Goal: Answer question/provide support: Share knowledge or assist other users

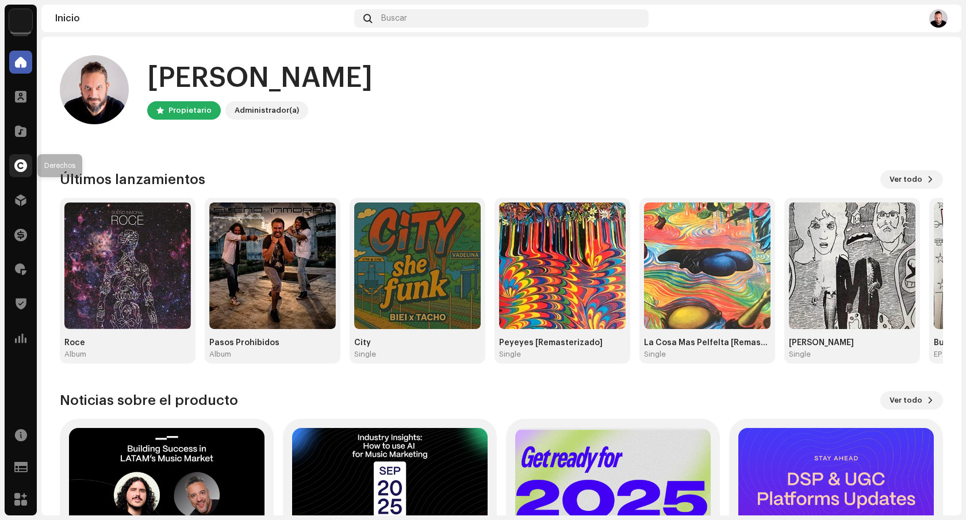
click at [21, 170] on span at bounding box center [20, 165] width 13 height 9
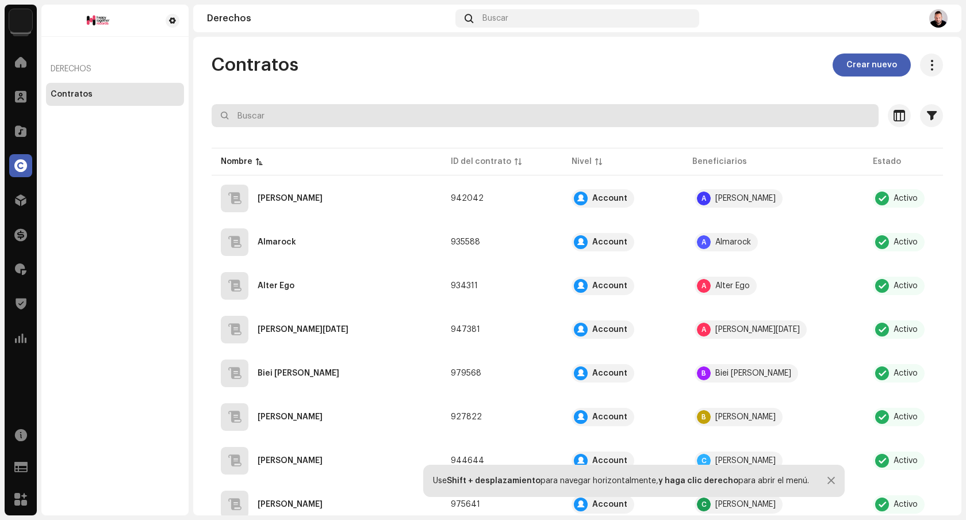
scroll to position [1, 0]
click at [449, 122] on input "text" at bounding box center [545, 116] width 667 height 23
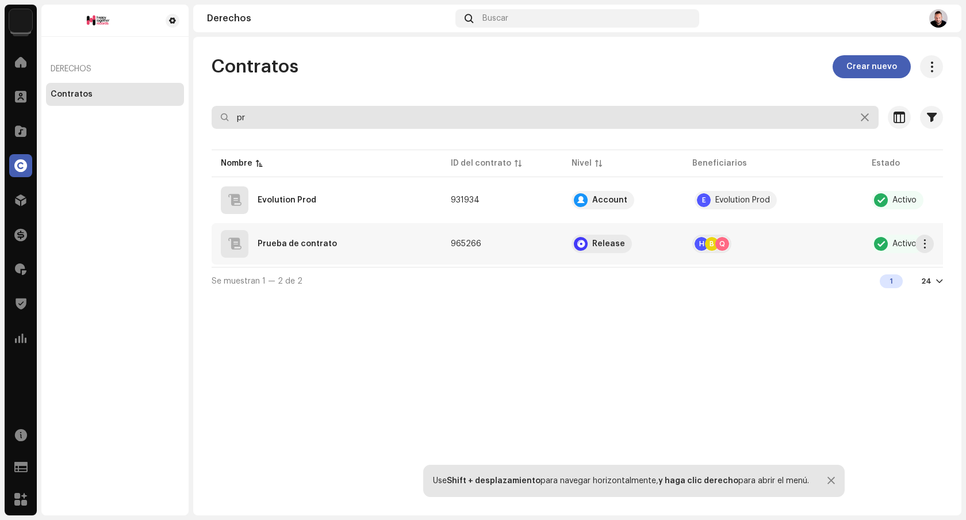
type input "pr"
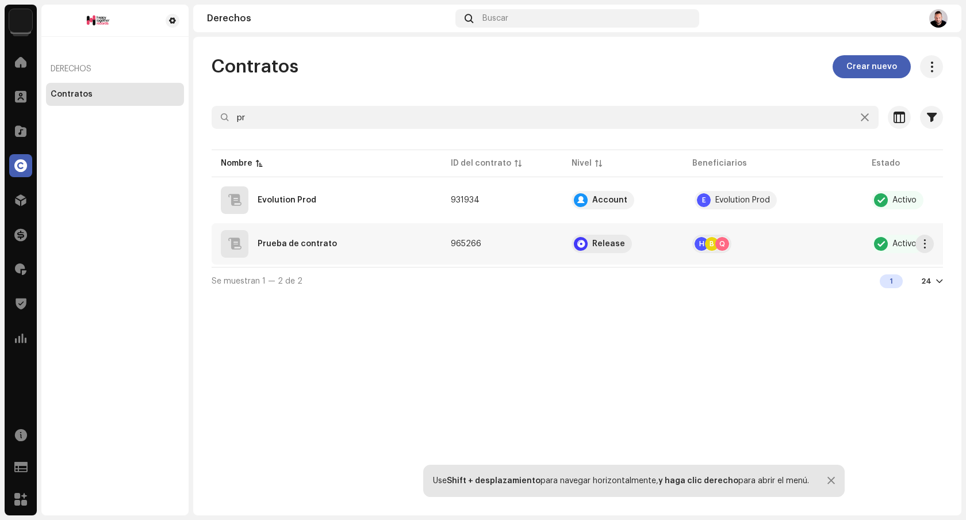
click at [388, 244] on div "Prueba de contrato" at bounding box center [327, 244] width 212 height 28
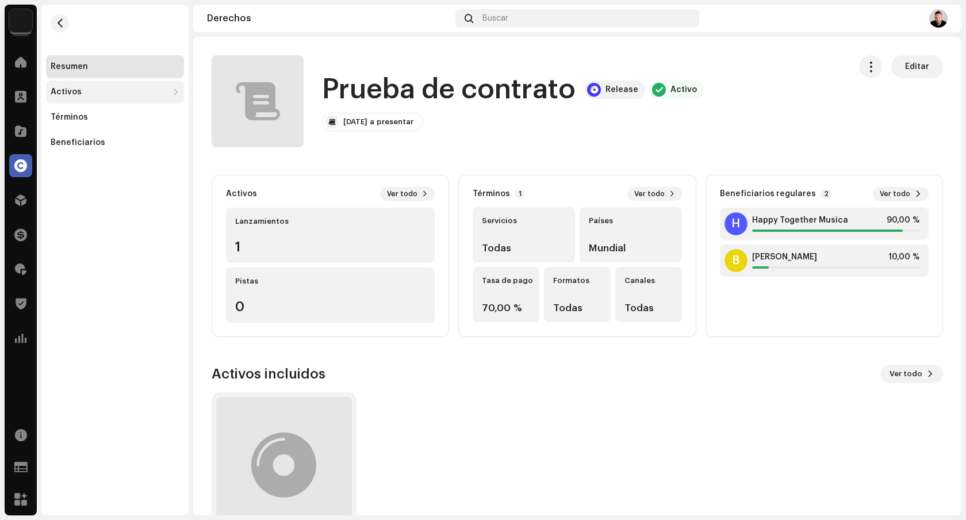
click at [136, 98] on div "Activos" at bounding box center [115, 91] width 138 height 23
click at [130, 123] on div "Lanzamientos" at bounding box center [115, 117] width 138 height 23
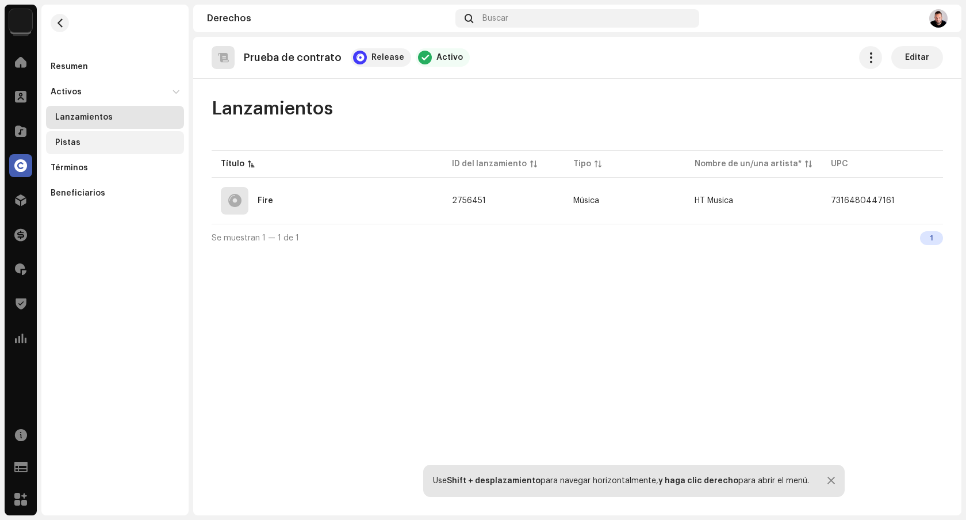
click at [118, 145] on div "Pistas" at bounding box center [117, 142] width 124 height 9
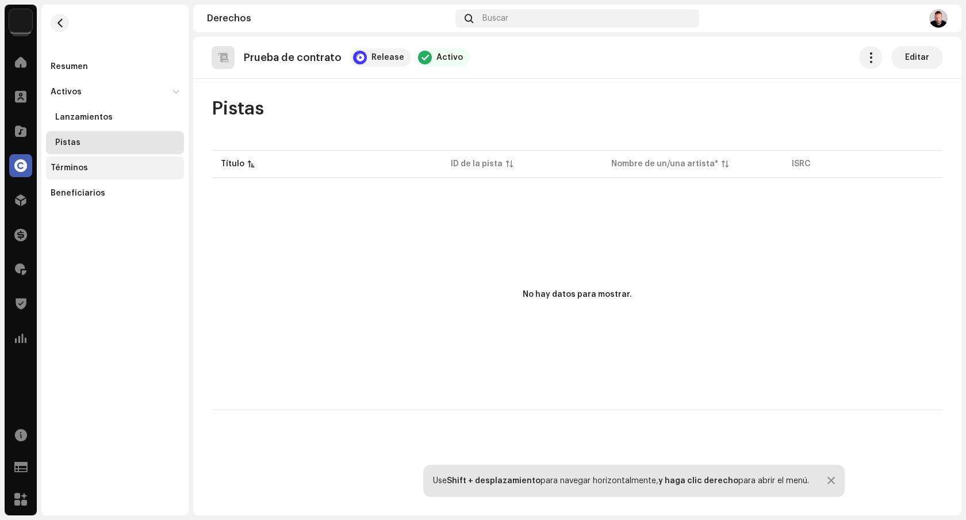
click at [121, 175] on div "Términos" at bounding box center [115, 167] width 138 height 23
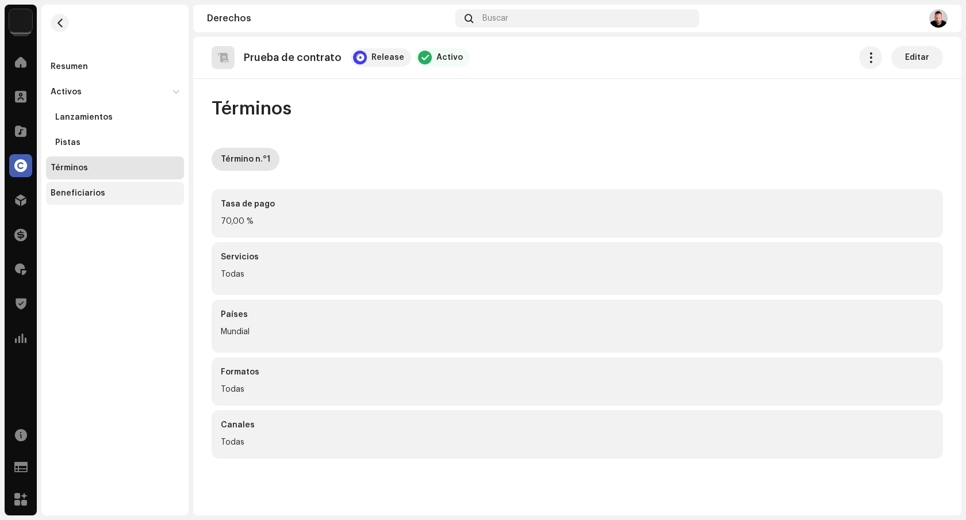
click at [114, 198] on div "Beneficiarios" at bounding box center [115, 193] width 138 height 23
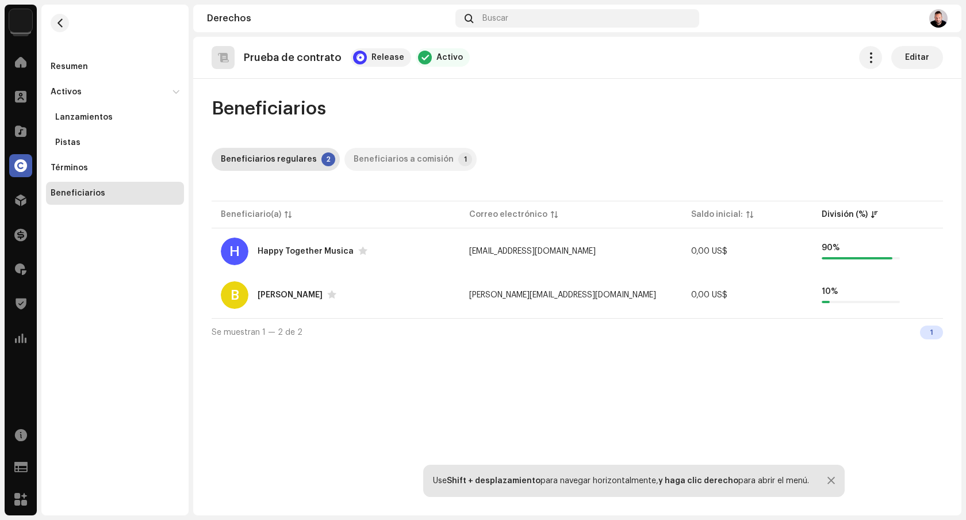
click at [412, 159] on div "Beneficiarios a comisión" at bounding box center [403, 159] width 100 height 23
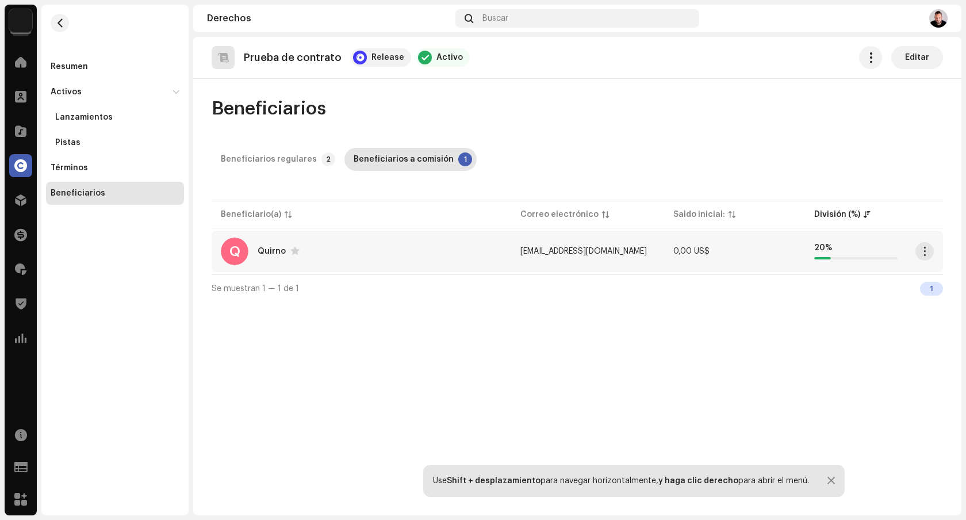
click at [393, 249] on div "Q Quirno" at bounding box center [361, 251] width 281 height 28
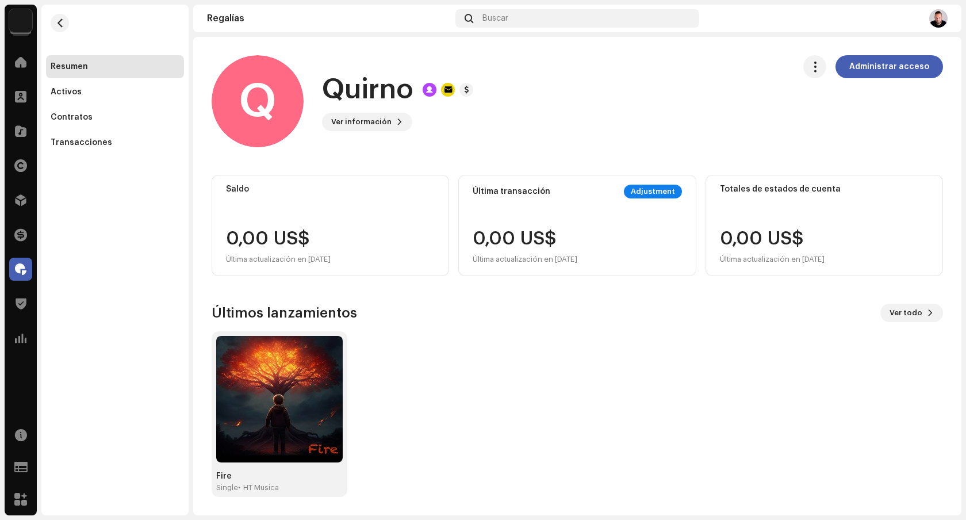
click at [644, 186] on div "Adjustment" at bounding box center [653, 191] width 58 height 14
click at [640, 191] on div "Adjustment" at bounding box center [653, 191] width 58 height 14
click at [568, 233] on div "0,00 US$ Última actualización en 29 sept 2025" at bounding box center [524, 247] width 105 height 37
click at [99, 94] on div "Activos" at bounding box center [115, 91] width 129 height 9
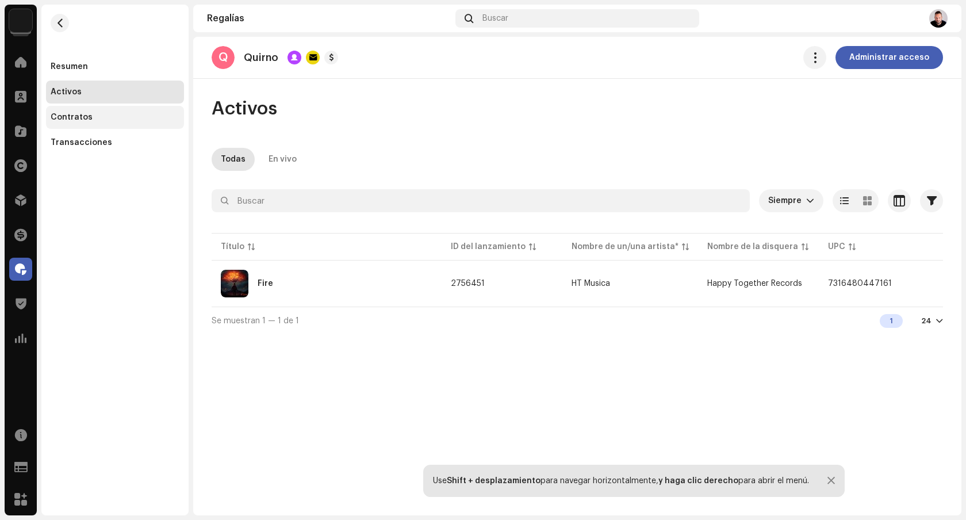
click at [98, 120] on div "Contratos" at bounding box center [115, 117] width 129 height 9
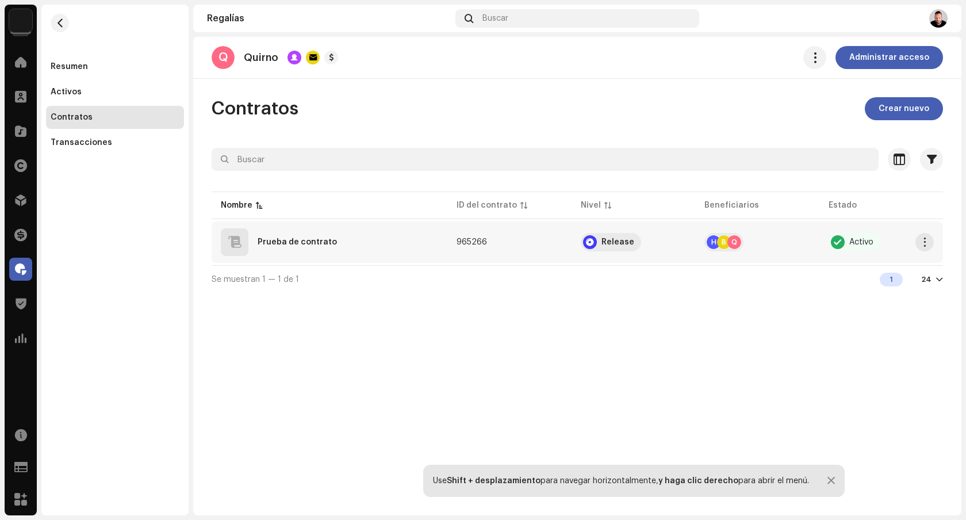
click at [366, 246] on div "Prueba de contrato" at bounding box center [329, 242] width 217 height 28
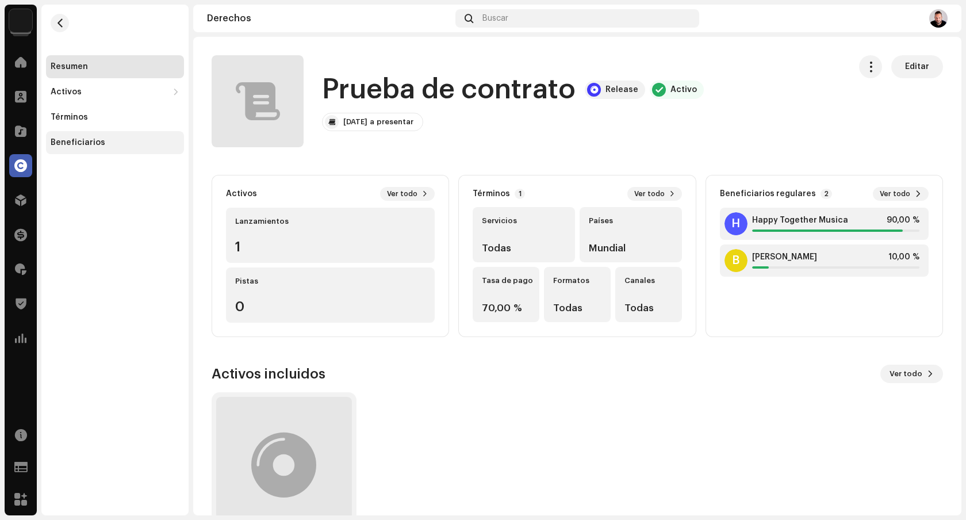
click at [140, 141] on div "Beneficiarios" at bounding box center [115, 142] width 129 height 9
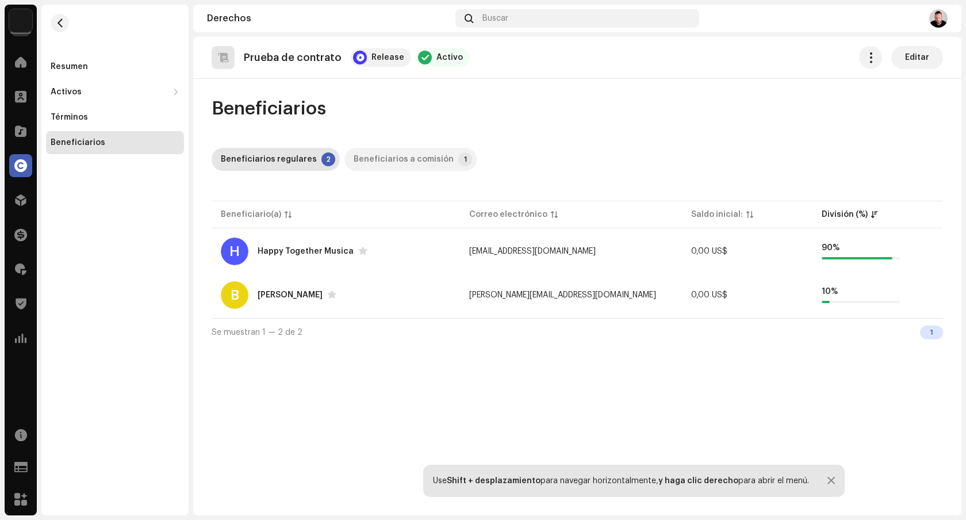
click at [421, 162] on div "Beneficiarios a comisión" at bounding box center [403, 159] width 100 height 23
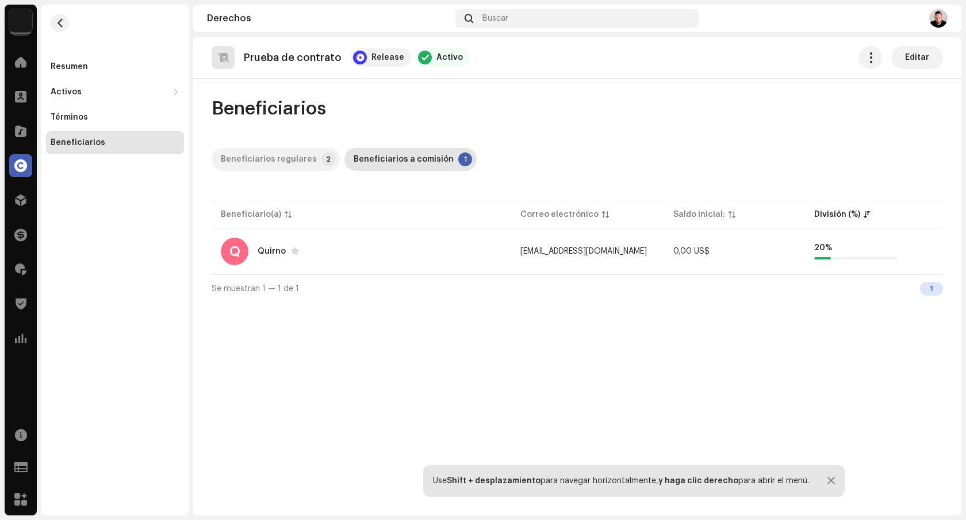
click at [290, 163] on div "Beneficiarios regulares" at bounding box center [269, 159] width 96 height 23
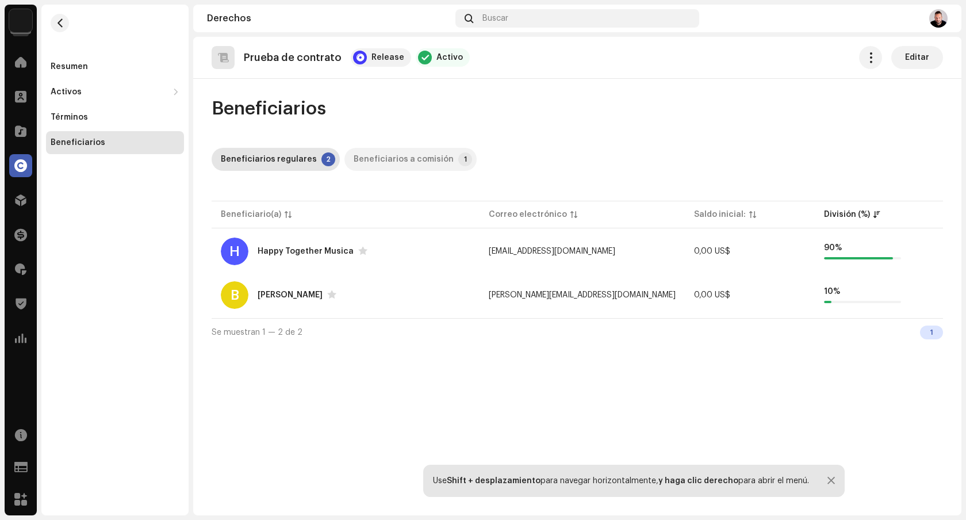
click at [405, 153] on div "Beneficiarios a comisión" at bounding box center [403, 159] width 100 height 23
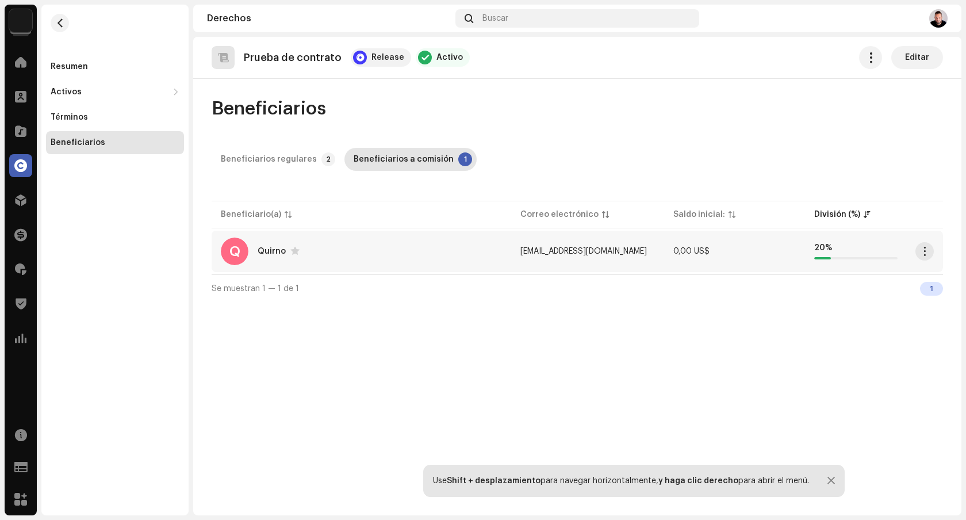
click at [401, 259] on div "Q Quirno" at bounding box center [361, 251] width 281 height 28
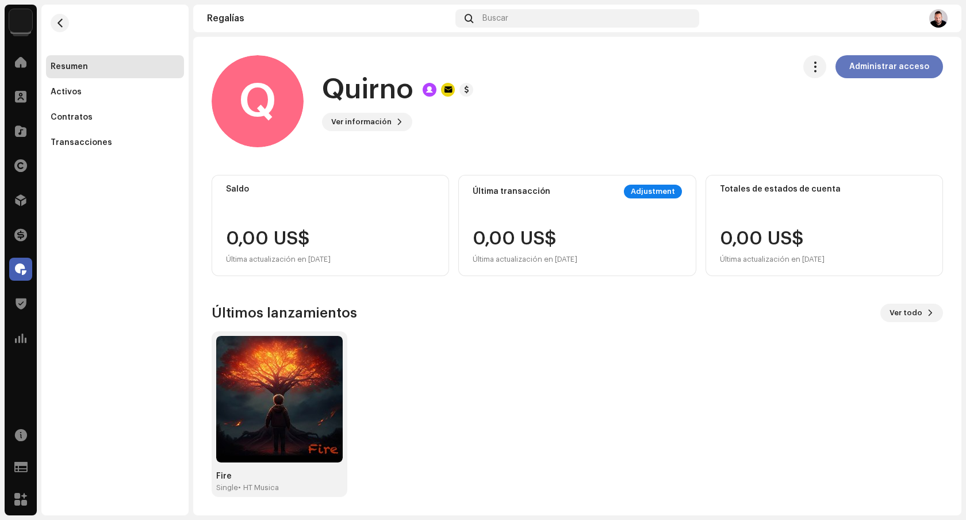
click at [894, 61] on span "Administrar acceso" at bounding box center [889, 66] width 80 height 23
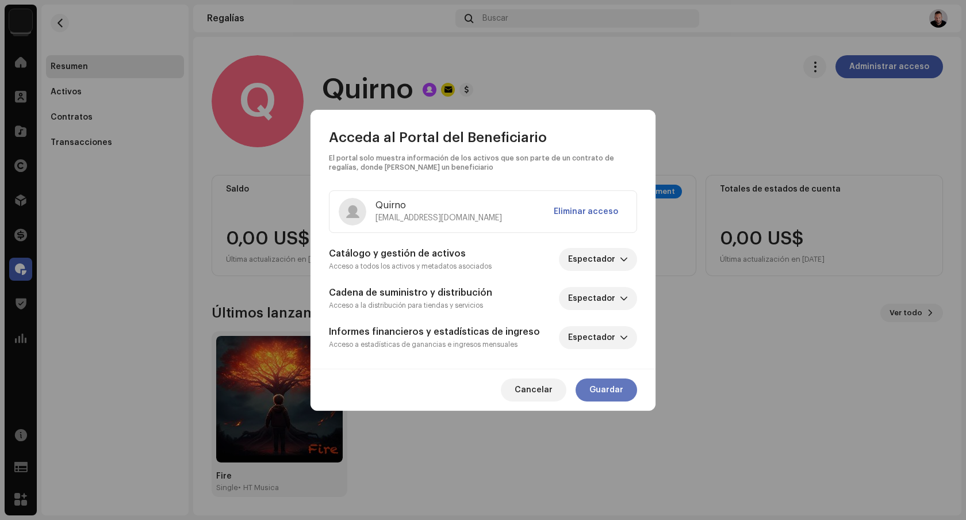
click at [605, 391] on span "Guardar" at bounding box center [606, 389] width 34 height 23
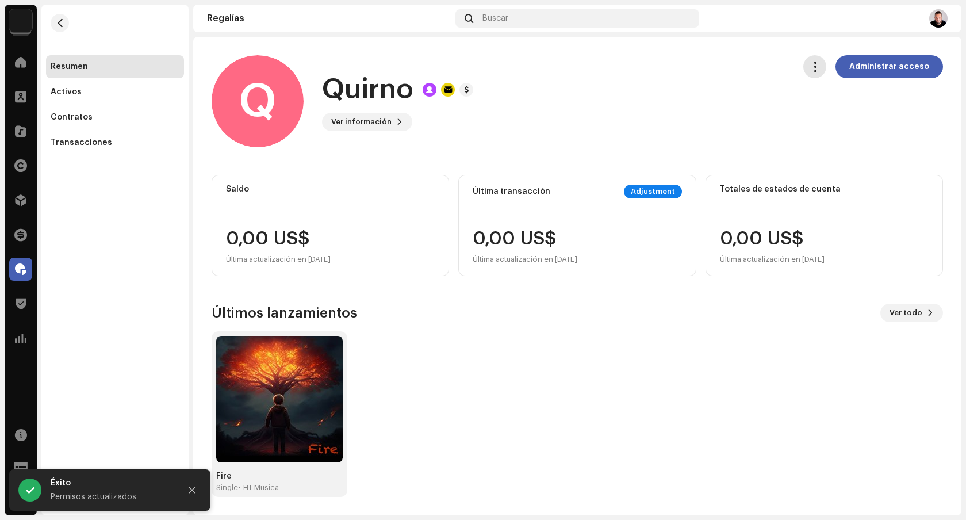
click at [820, 66] on span "button" at bounding box center [814, 66] width 11 height 9
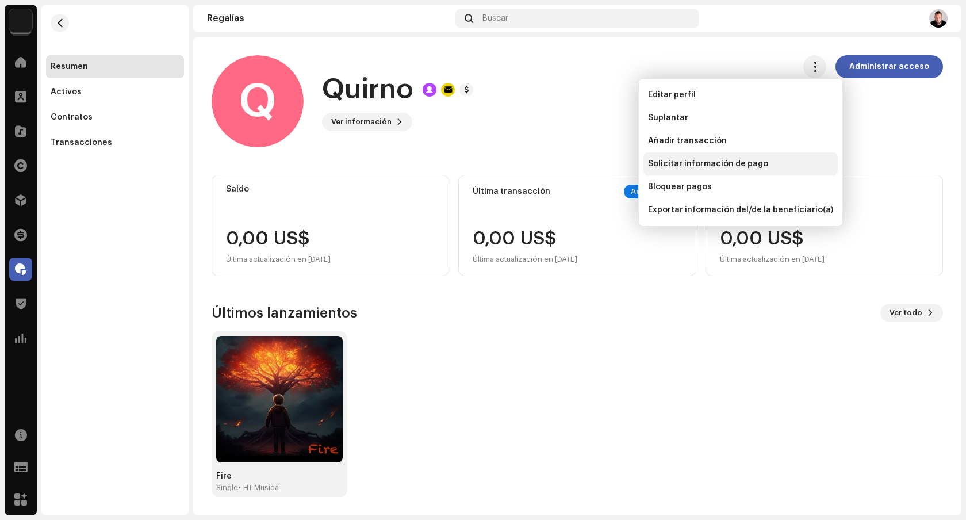
click at [737, 162] on span "Solicitar información de pago" at bounding box center [708, 163] width 120 height 9
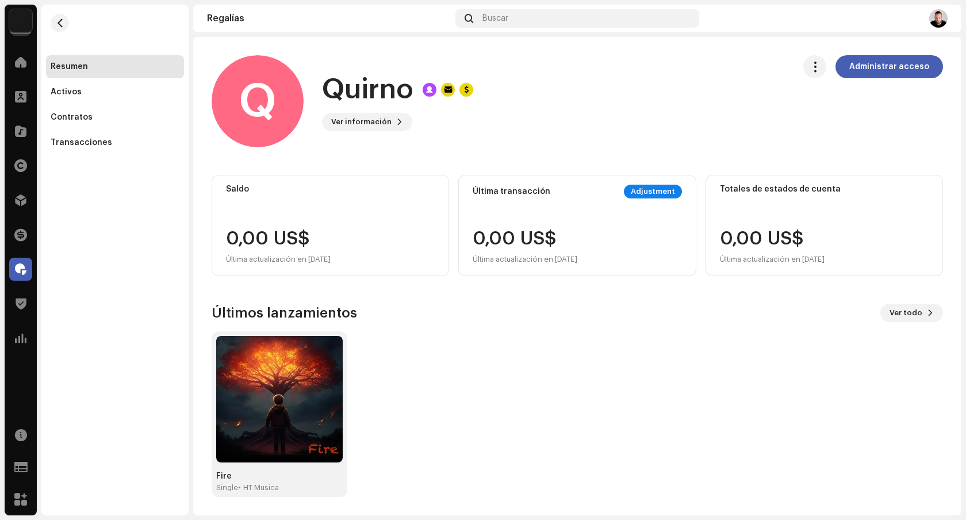
click at [937, 17] on img at bounding box center [938, 18] width 18 height 18
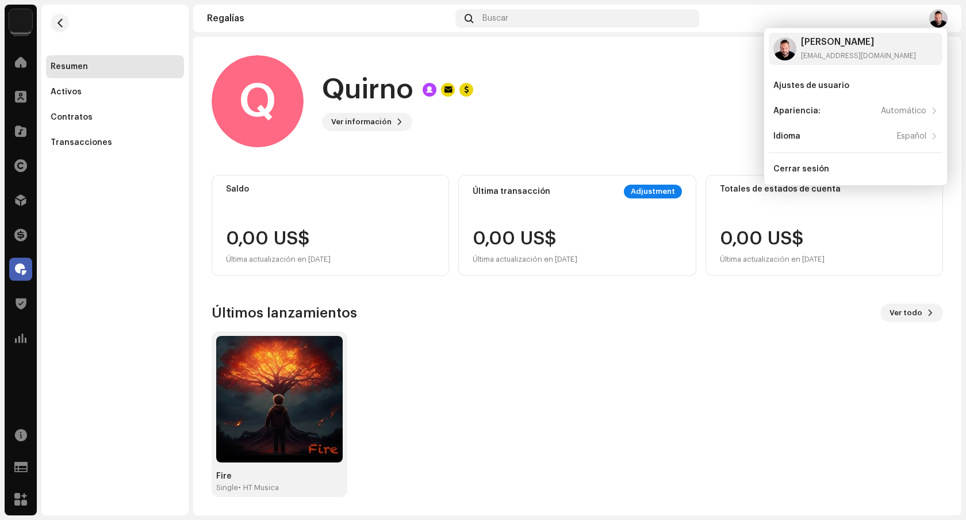
click at [937, 18] on img at bounding box center [938, 18] width 18 height 18
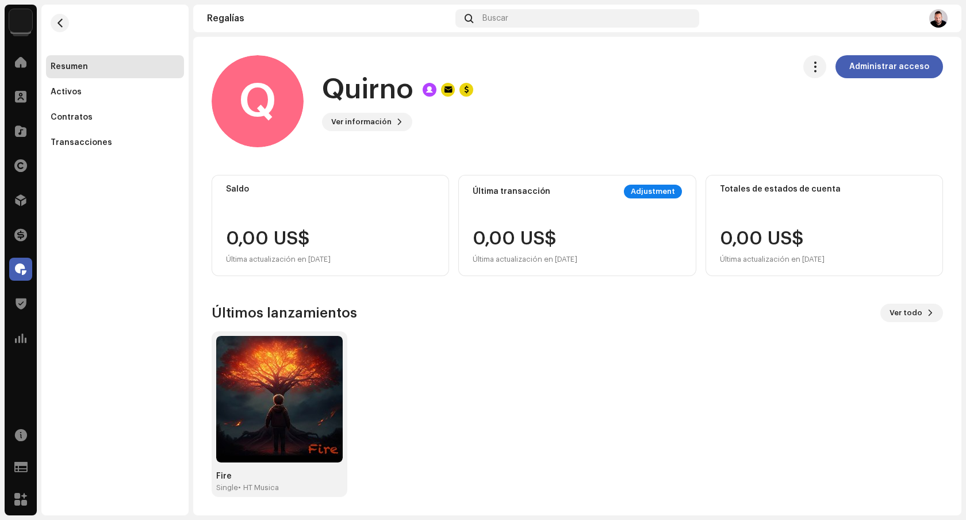
click at [939, 17] on img at bounding box center [938, 18] width 18 height 18
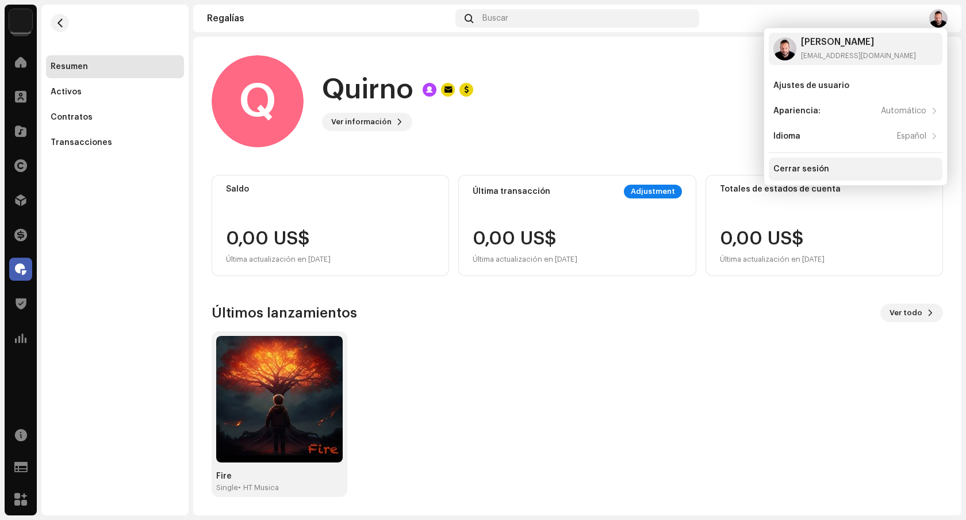
click at [874, 172] on div "Cerrar sesión" at bounding box center [855, 168] width 164 height 9
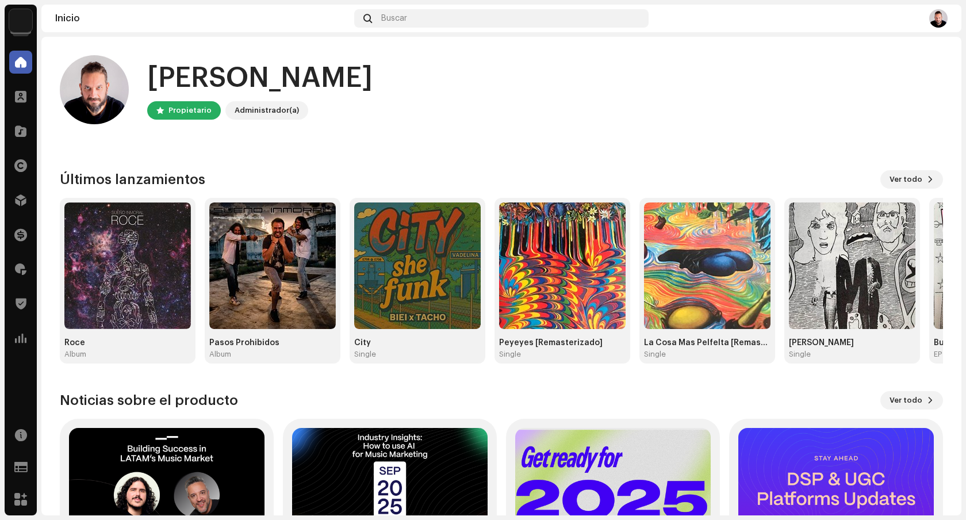
click at [933, 18] on img at bounding box center [938, 18] width 18 height 18
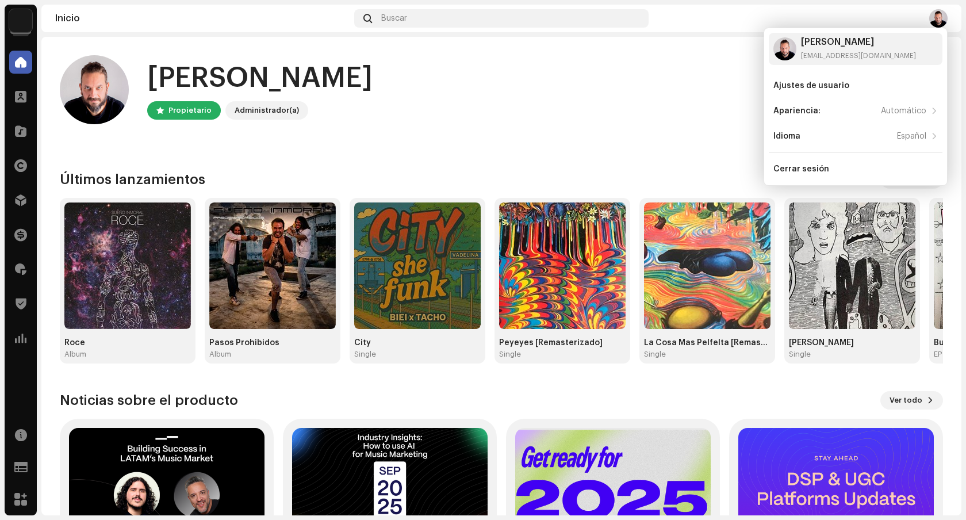
click at [938, 18] on img at bounding box center [938, 18] width 18 height 18
